Goal: Task Accomplishment & Management: Use online tool/utility

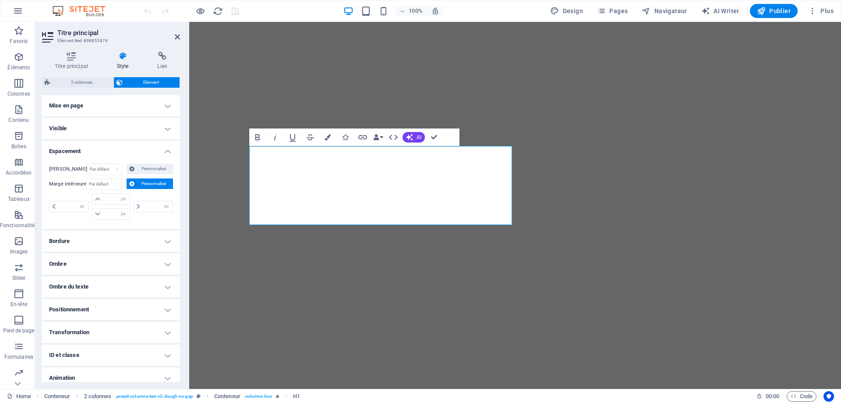
select select "px"
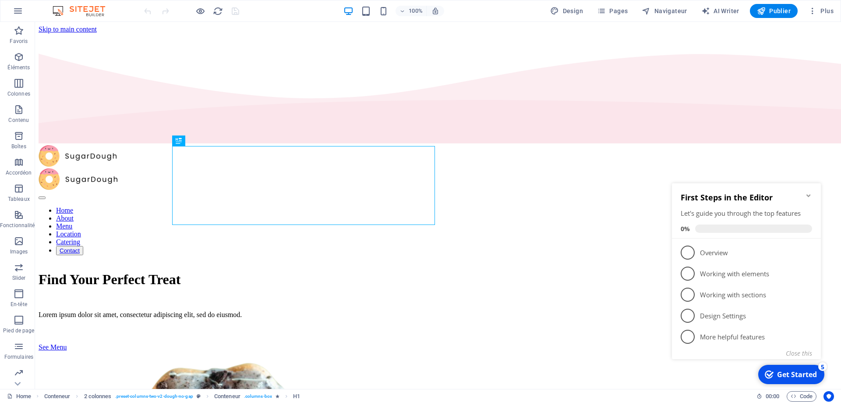
click at [808, 194] on icon "Minimize checklist" at bounding box center [808, 195] width 7 height 7
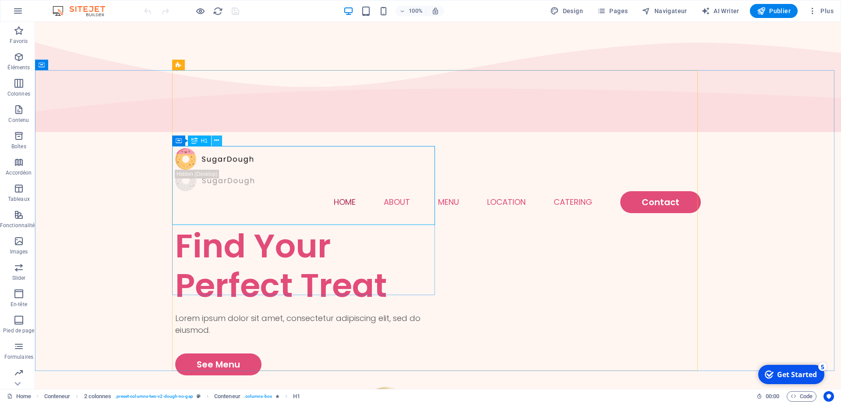
click at [220, 143] on button at bounding box center [217, 140] width 11 height 11
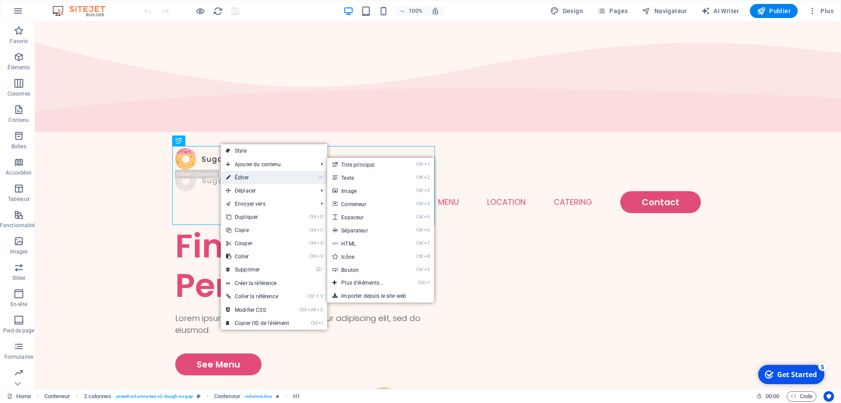
click at [245, 177] on link "⏎ Éditer" at bounding box center [258, 177] width 74 height 13
select select "vh"
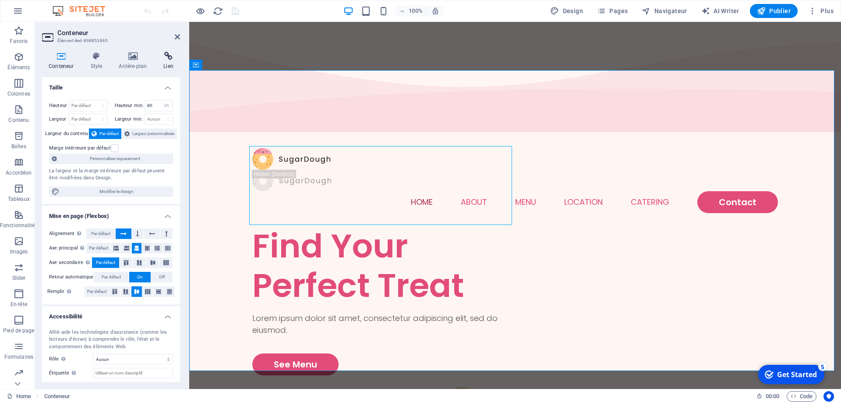
click at [169, 59] on icon at bounding box center [168, 56] width 23 height 9
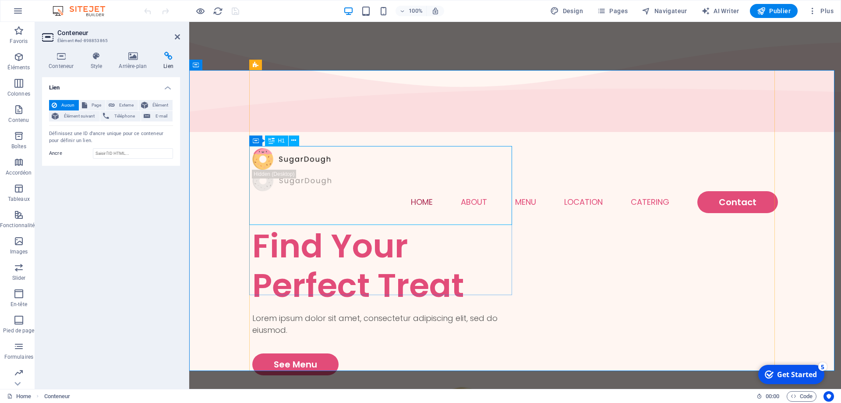
click at [293, 142] on icon at bounding box center [293, 140] width 5 height 9
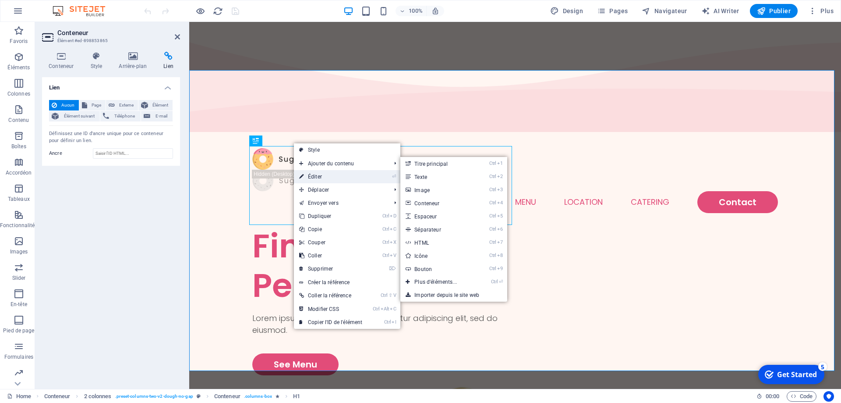
click at [321, 173] on link "⏎ Éditer" at bounding box center [331, 176] width 74 height 13
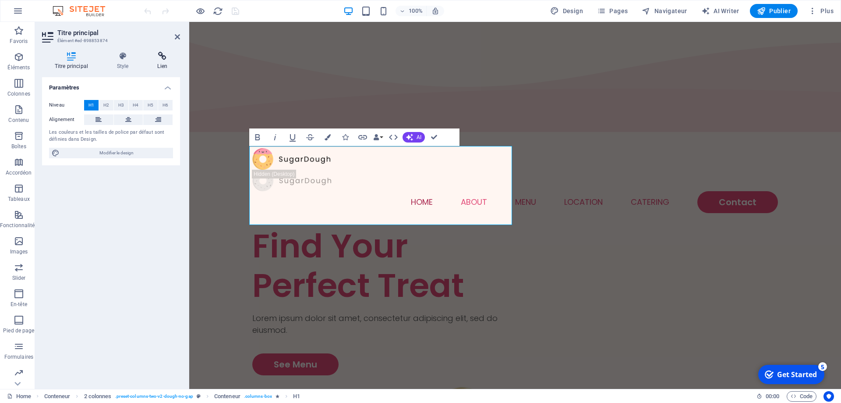
click at [164, 54] on icon at bounding box center [162, 56] width 35 height 9
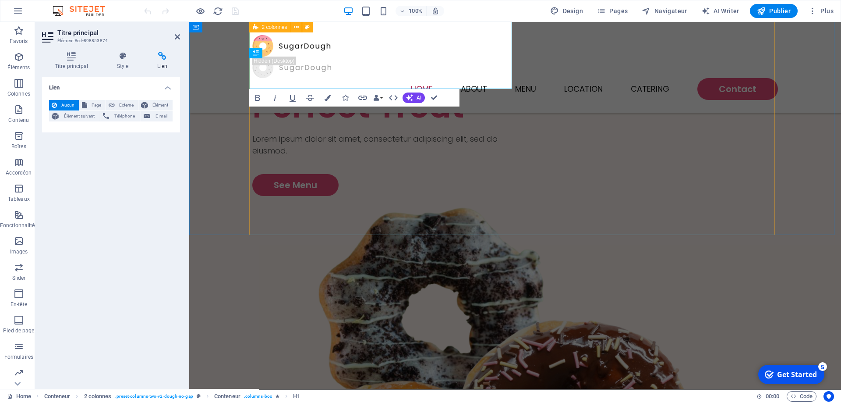
scroll to position [88, 0]
click at [305, 133] on div "Lorem ipsum dolor sit amet, consectetur adipiscing elit, sed do eiusmod." at bounding box center [383, 145] width 263 height 24
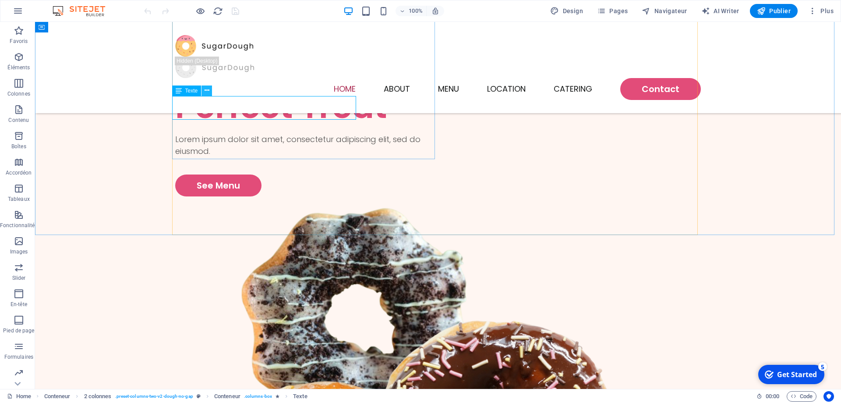
click at [206, 93] on icon at bounding box center [207, 90] width 5 height 9
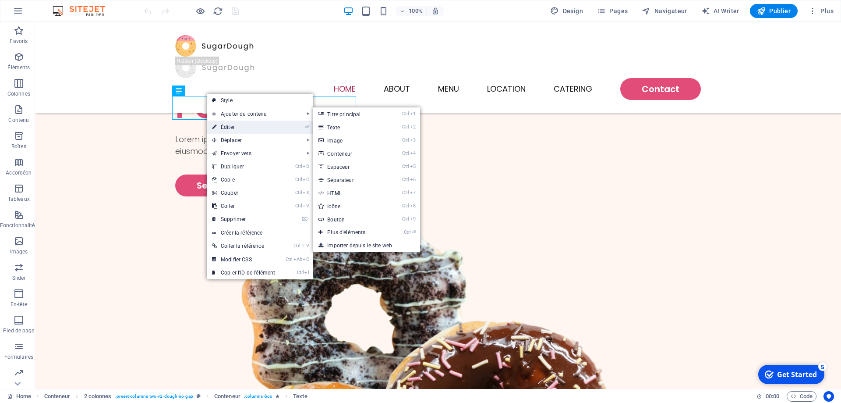
click at [226, 123] on link "⏎ Éditer" at bounding box center [244, 127] width 74 height 13
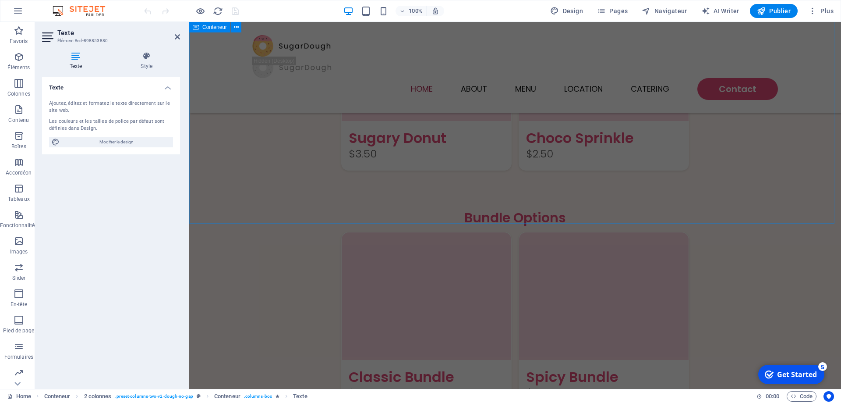
scroll to position [1139, 0]
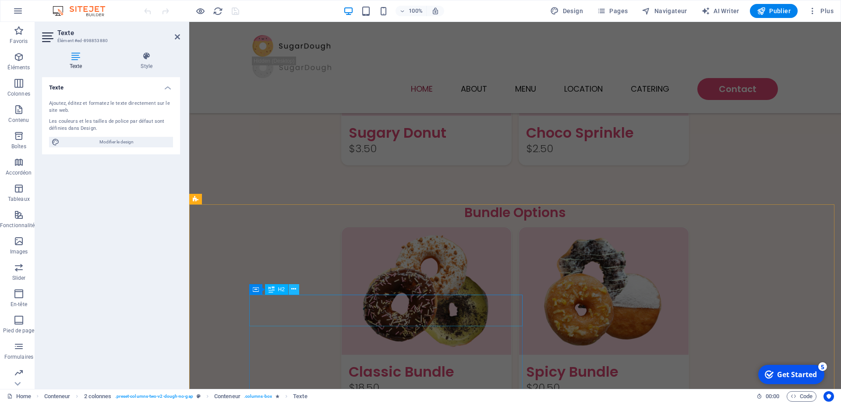
click at [297, 288] on button at bounding box center [294, 289] width 11 height 11
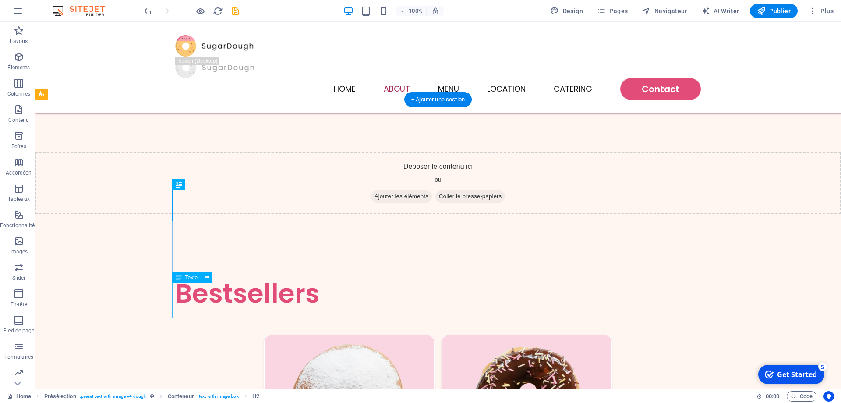
scroll to position [1244, 0]
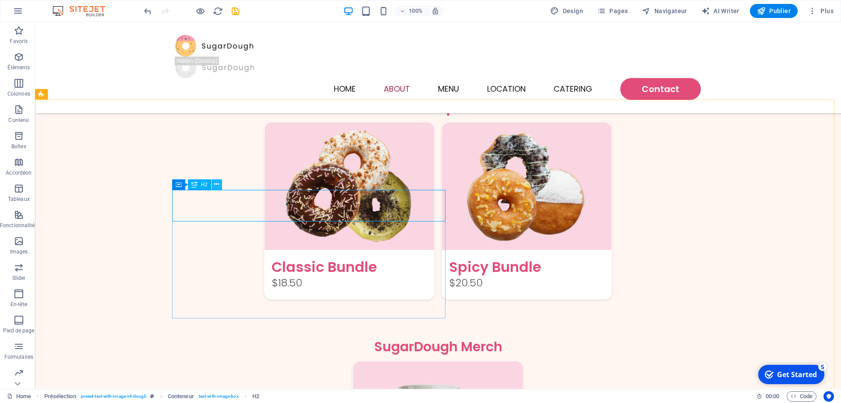
click at [217, 182] on icon at bounding box center [216, 184] width 5 height 9
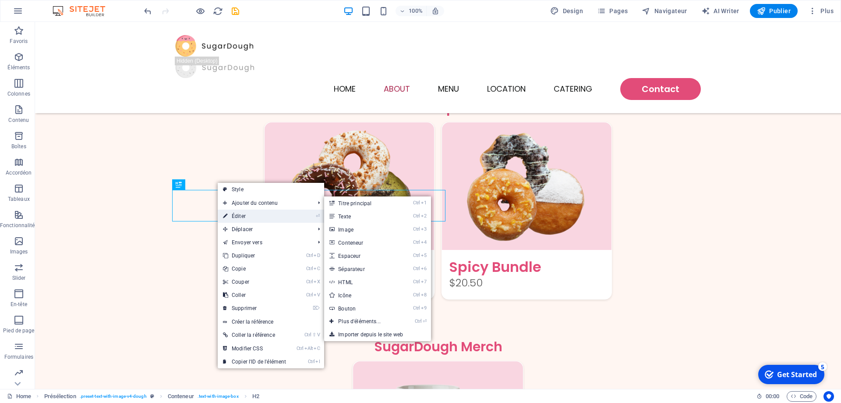
click at [235, 210] on link "⏎ Éditer" at bounding box center [255, 215] width 74 height 13
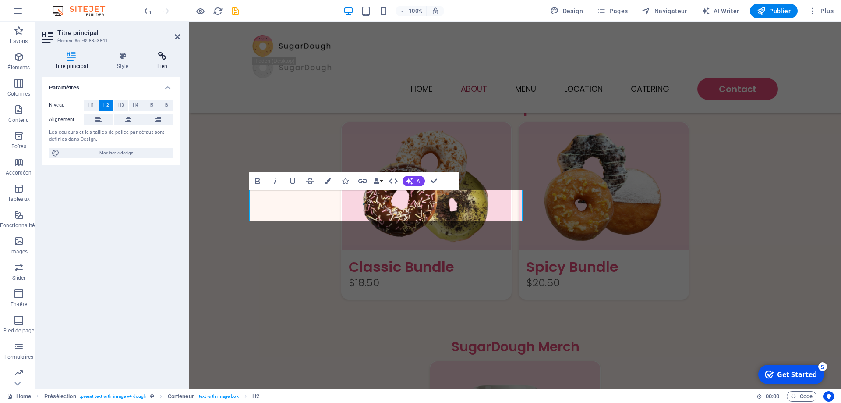
click at [158, 55] on icon at bounding box center [162, 56] width 35 height 9
